Goal: Transaction & Acquisition: Purchase product/service

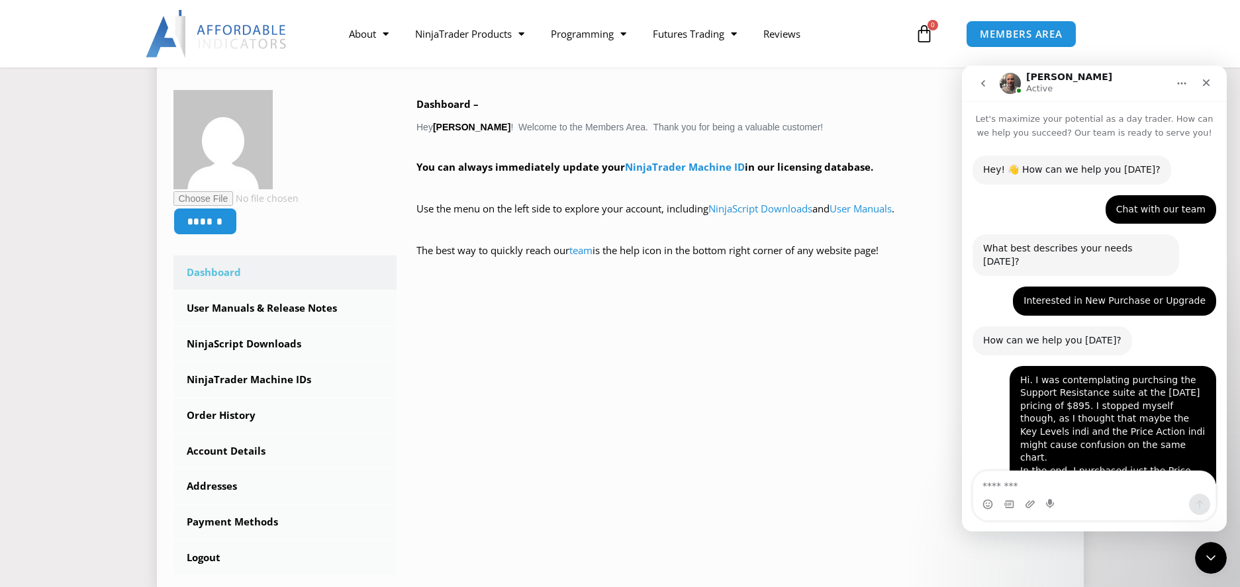
scroll to position [2, 0]
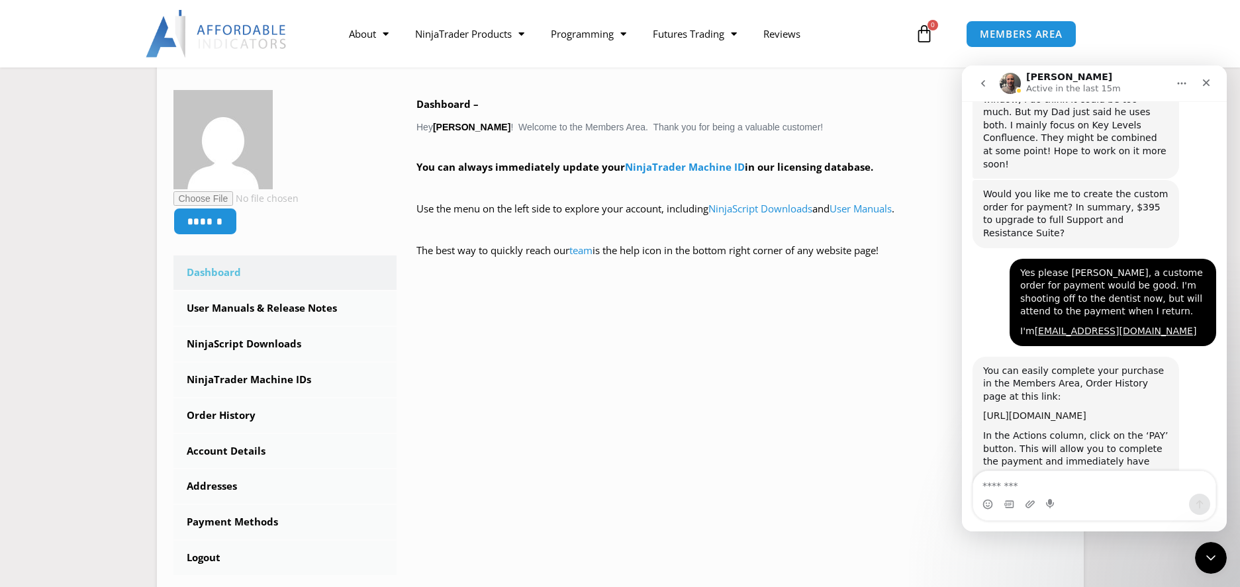
click at [1026, 411] on link "[URL][DOMAIN_NAME]" at bounding box center [1034, 416] width 103 height 11
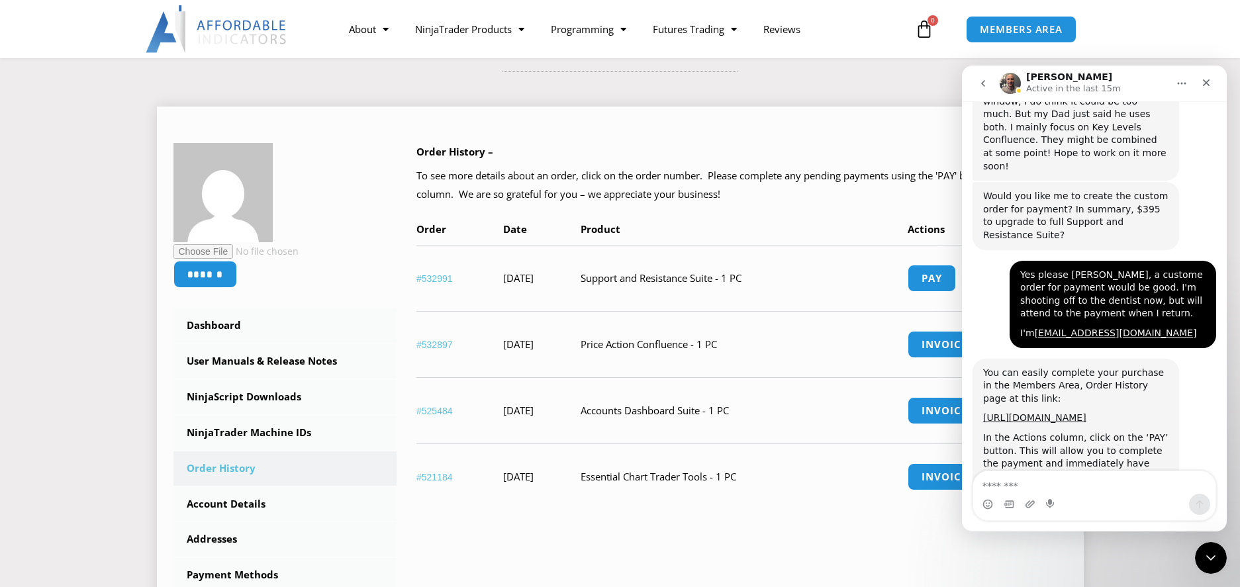
scroll to position [199, 0]
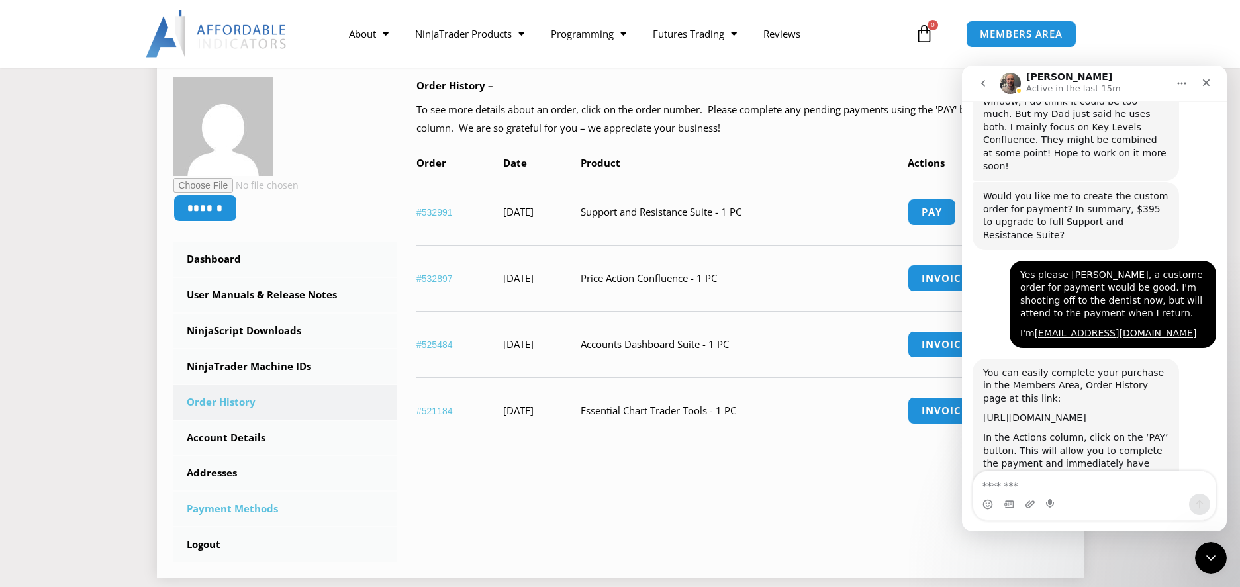
click at [223, 507] on link "Payment Methods" at bounding box center [286, 509] width 224 height 34
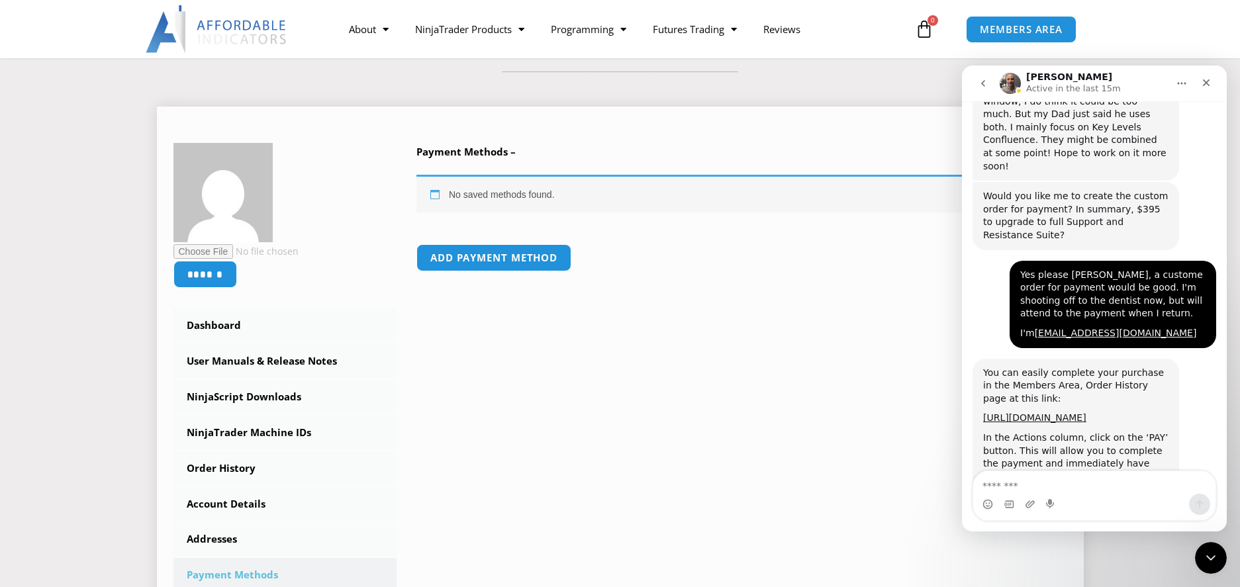
scroll to position [199, 0]
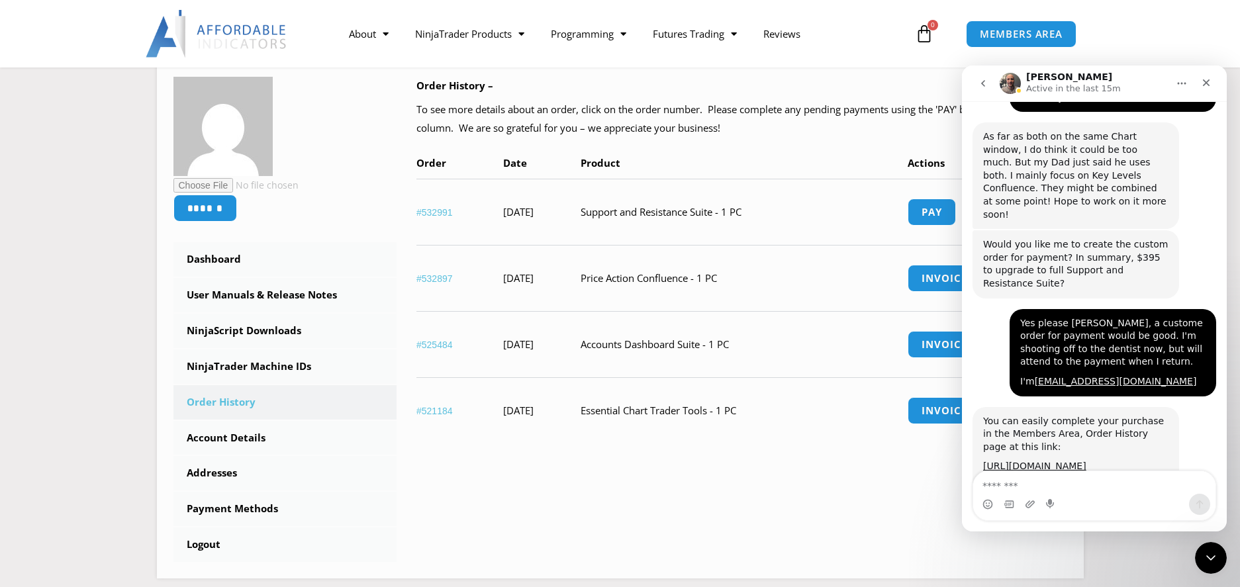
scroll to position [1197, 0]
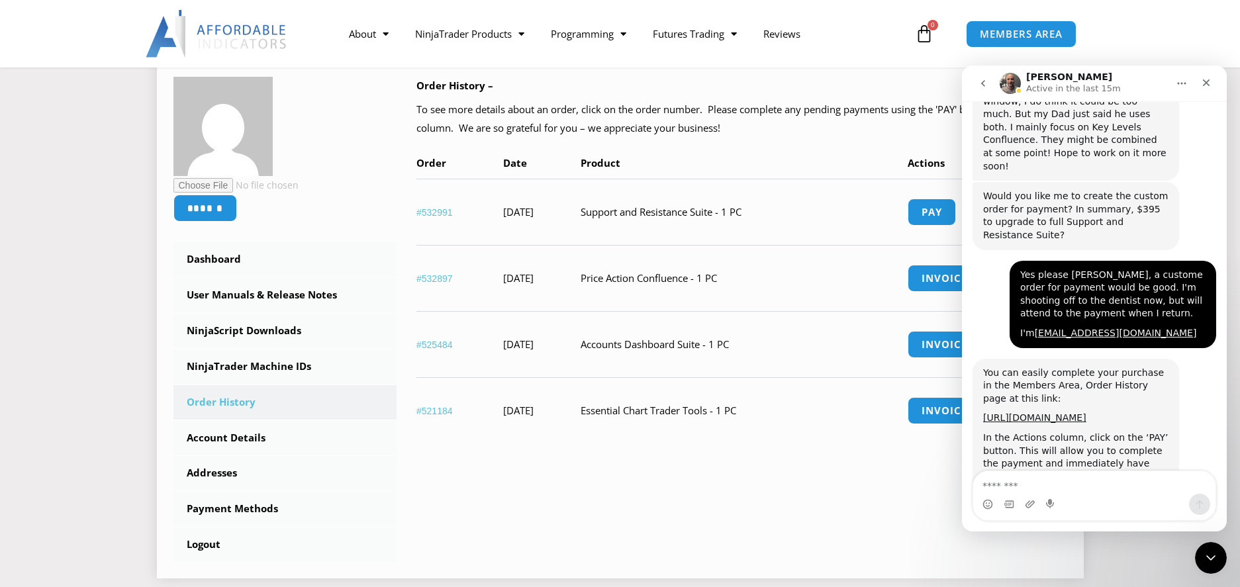
click at [825, 211] on td "Support and Resistance Suite - 1 PC" at bounding box center [744, 212] width 327 height 66
click at [946, 209] on link "Pay" at bounding box center [932, 212] width 50 height 28
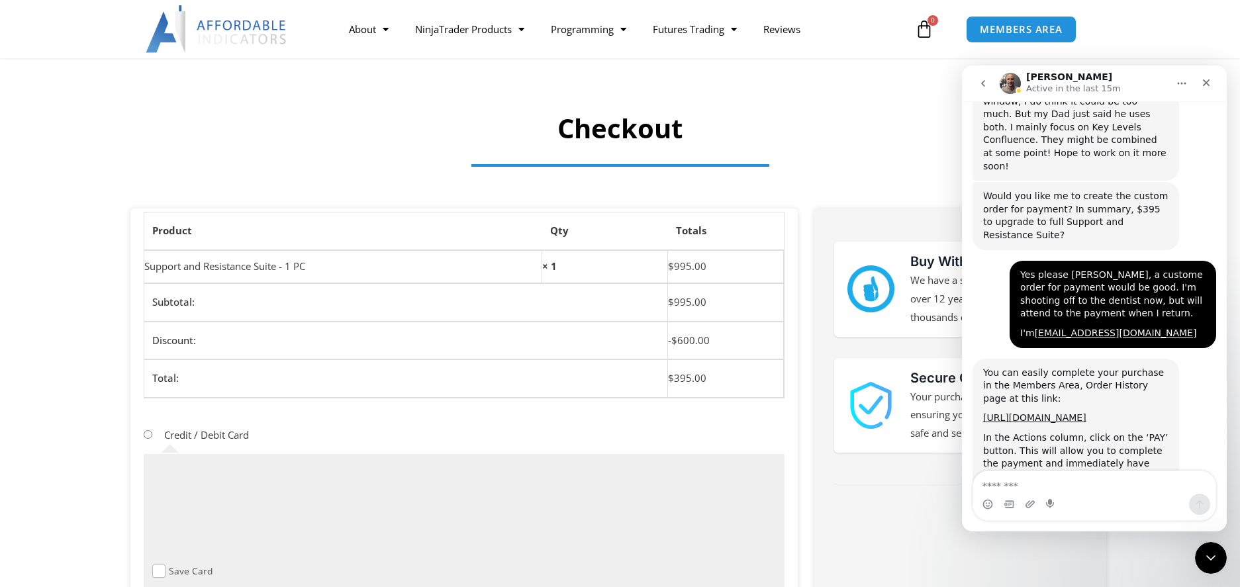
scroll to position [132, 0]
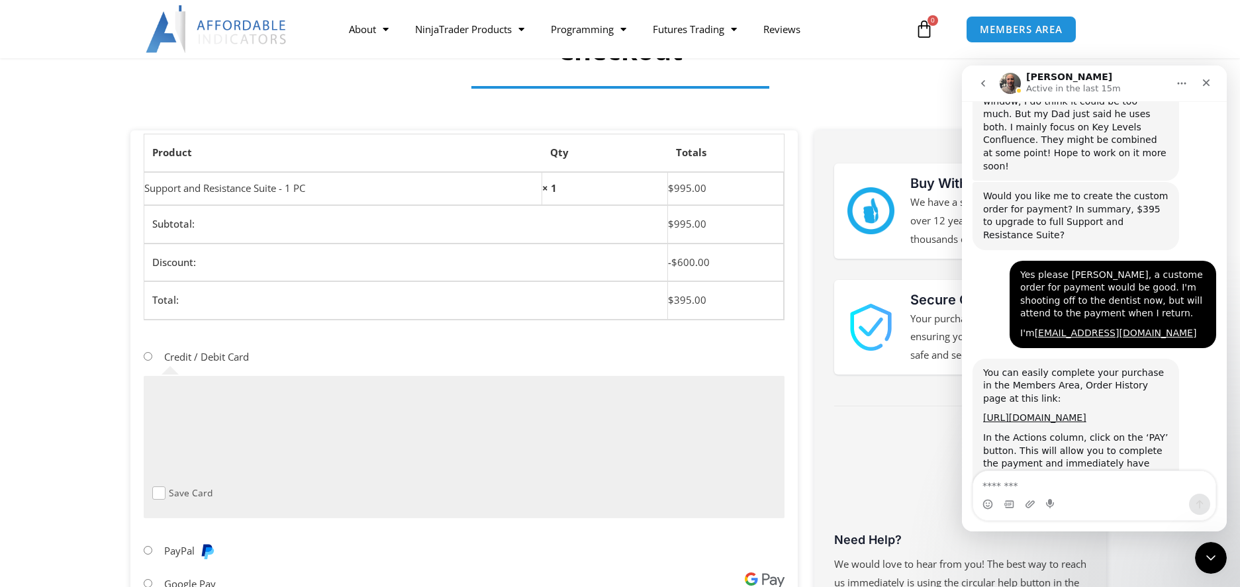
click at [440, 495] on div "Save Card" at bounding box center [463, 494] width 623 height 14
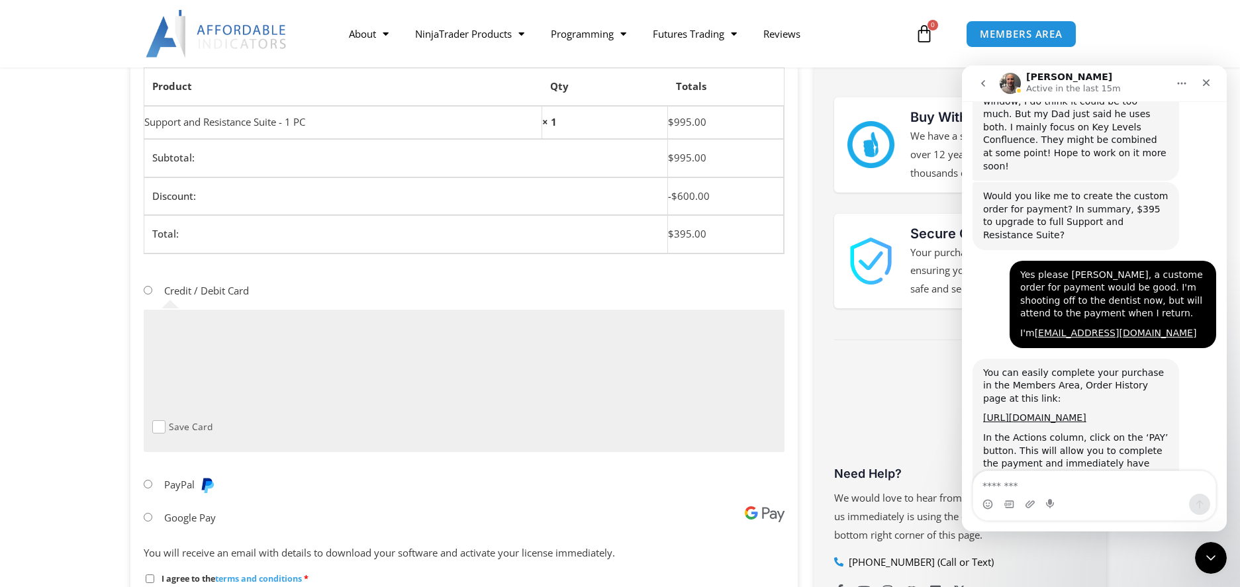
scroll to position [331, 0]
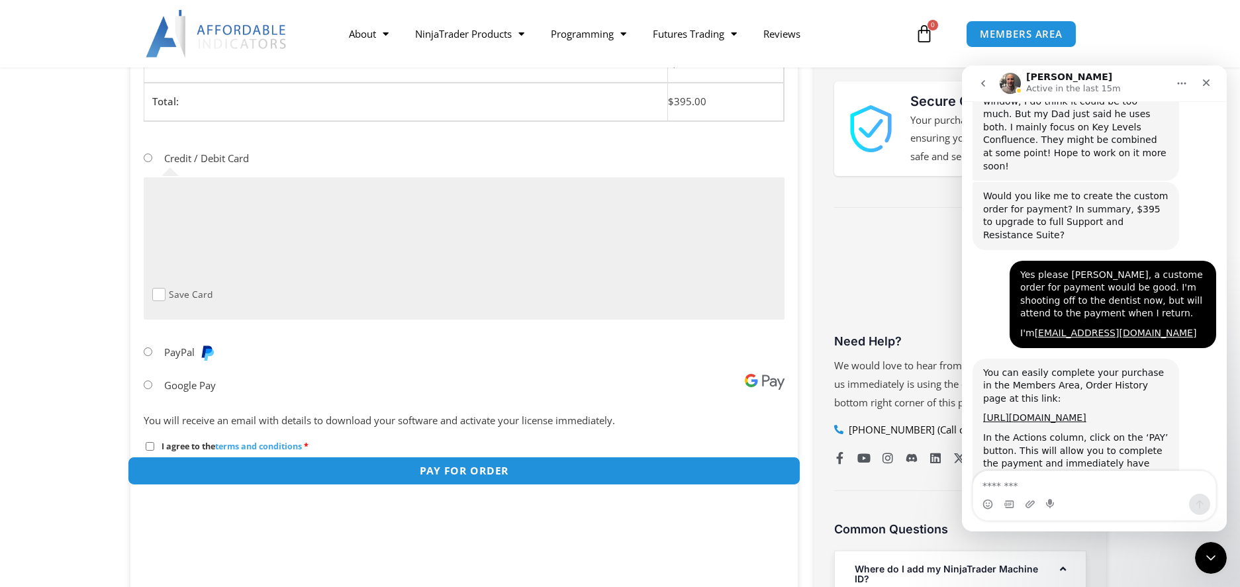
click at [446, 469] on button "Pay for order" at bounding box center [464, 471] width 674 height 28
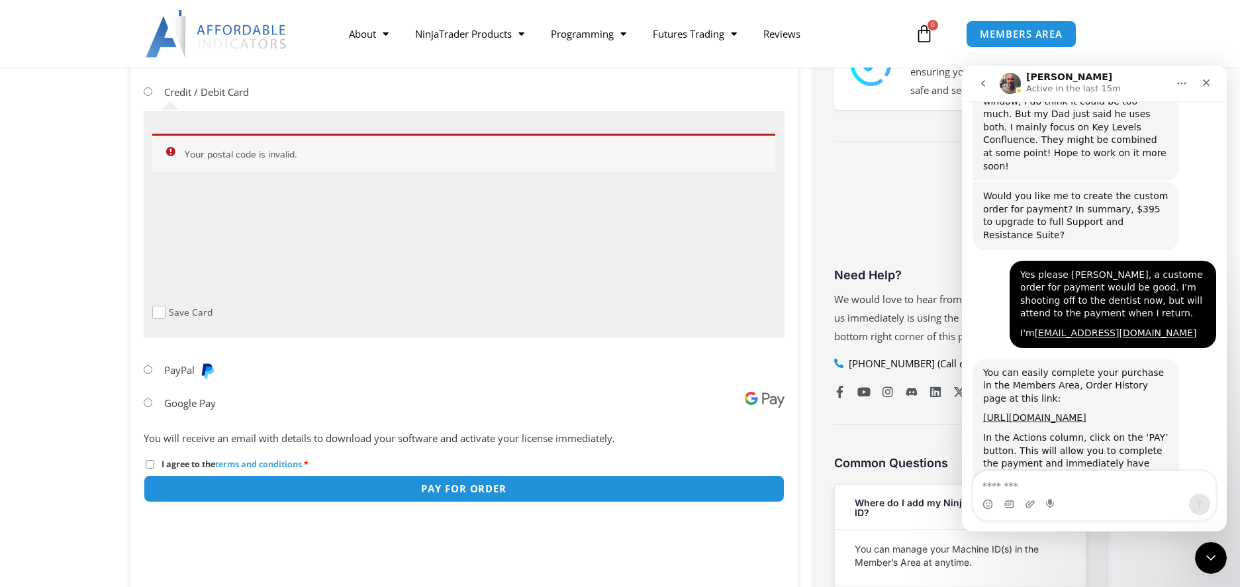
scroll to position [442, 0]
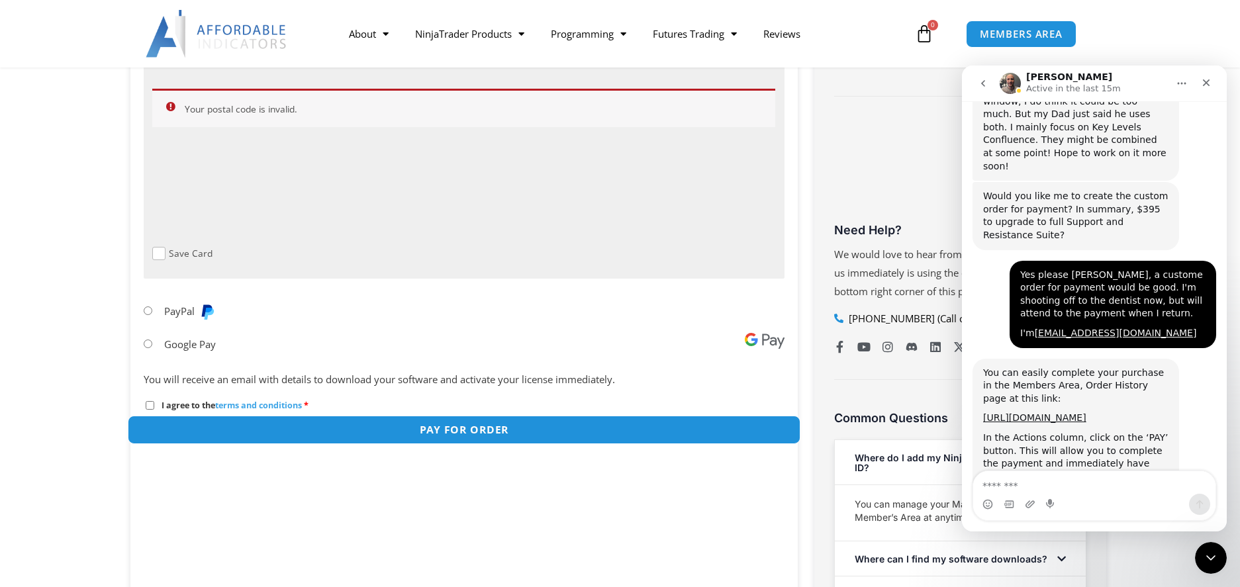
click at [500, 428] on button "Pay for order" at bounding box center [464, 430] width 674 height 28
click at [487, 425] on button "Pay for order" at bounding box center [464, 430] width 674 height 28
click at [425, 426] on button "Pay for order" at bounding box center [464, 430] width 674 height 28
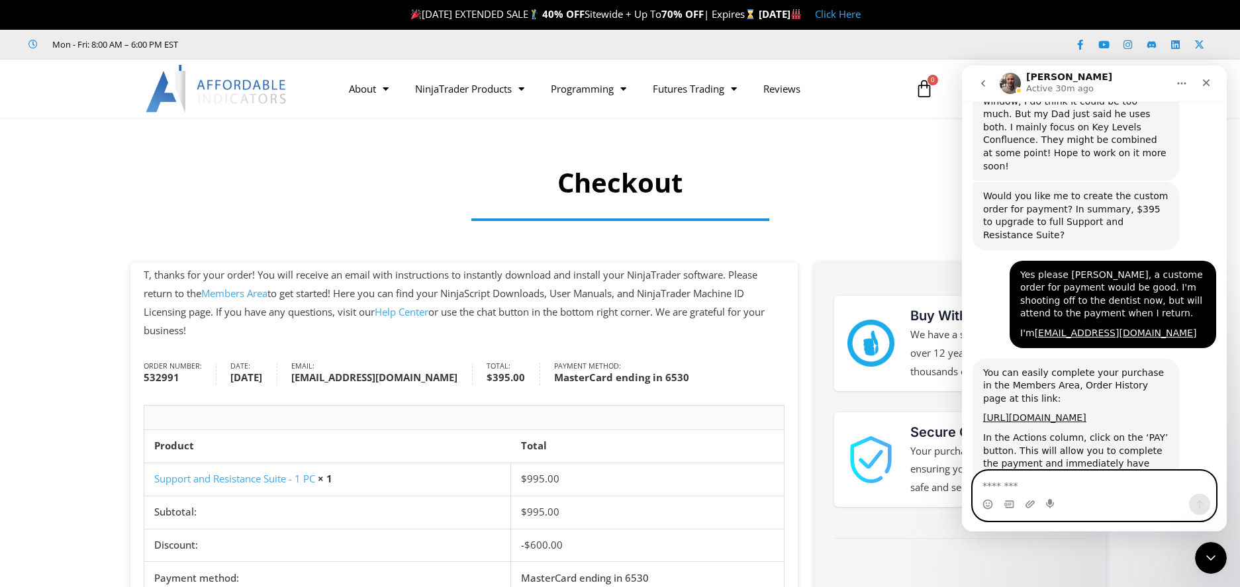
click at [1007, 484] on textarea "Message…" at bounding box center [1095, 483] width 242 height 23
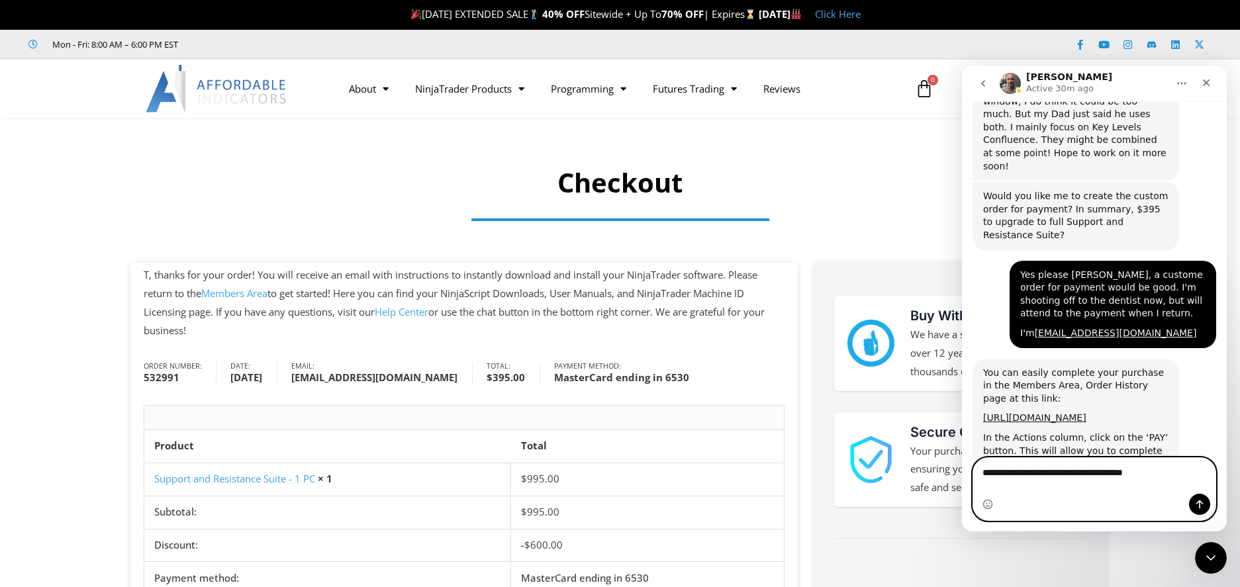
type textarea "**********"
click at [1197, 505] on icon "Send a message…" at bounding box center [1200, 504] width 11 height 11
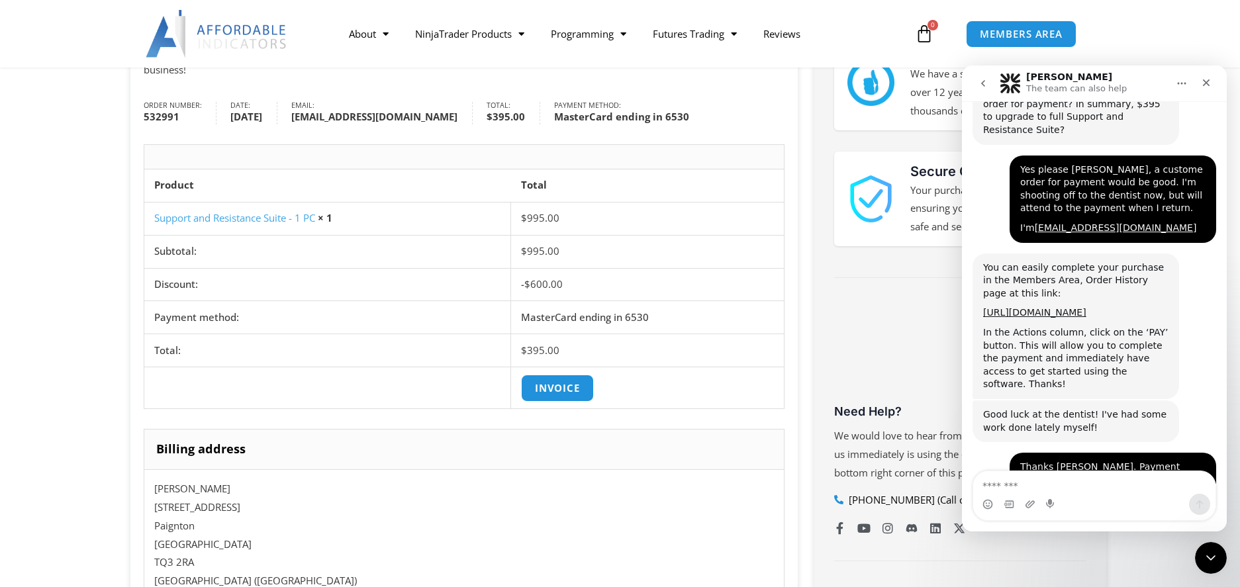
scroll to position [265, 0]
